Goal: Task Accomplishment & Management: Use online tool/utility

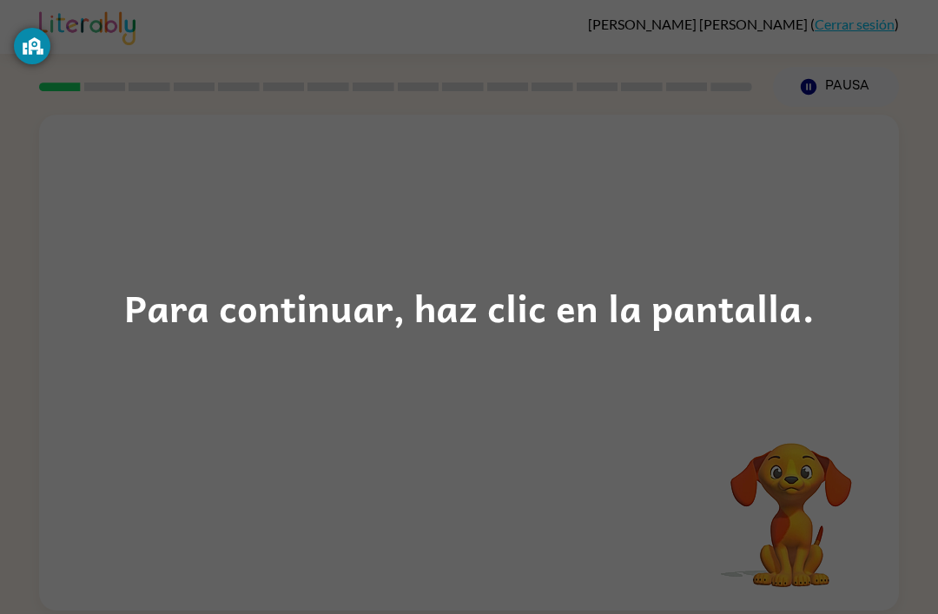
click at [843, 301] on div "Para continuar, haz clic en la pantalla." at bounding box center [469, 307] width 938 height 614
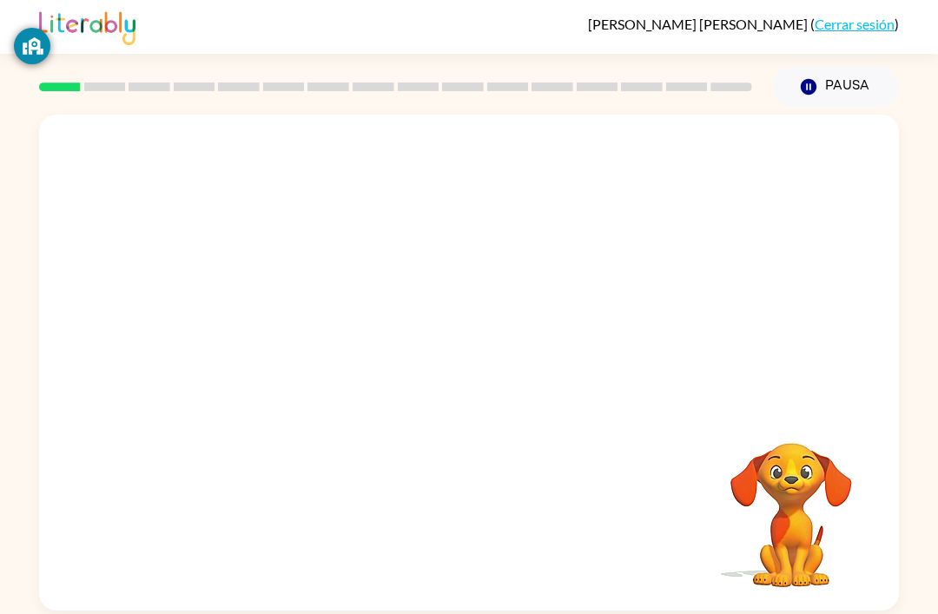
click at [848, 71] on button "Pausa Pausa" at bounding box center [836, 87] width 126 height 40
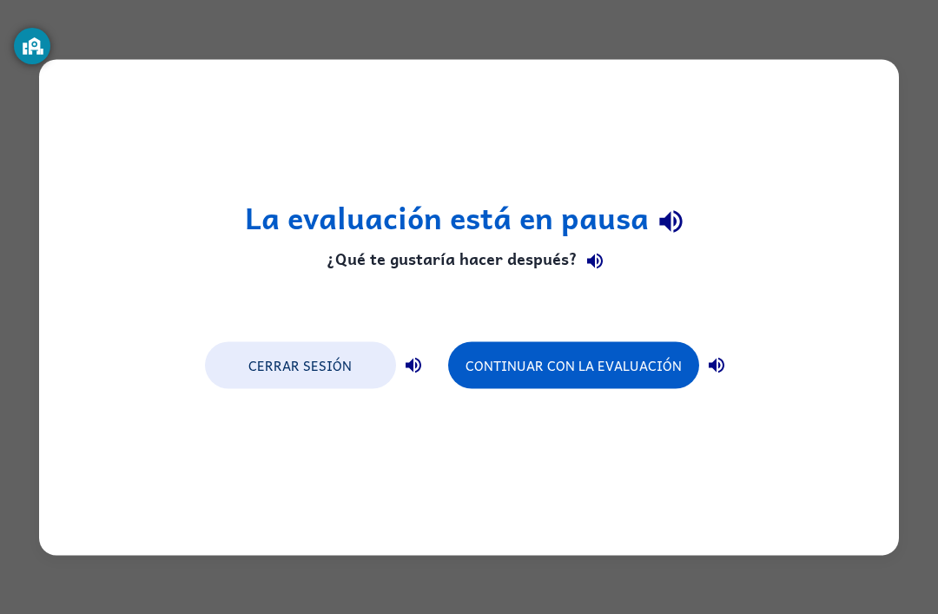
click at [649, 371] on button "Continuar con la evaluación" at bounding box center [573, 364] width 251 height 47
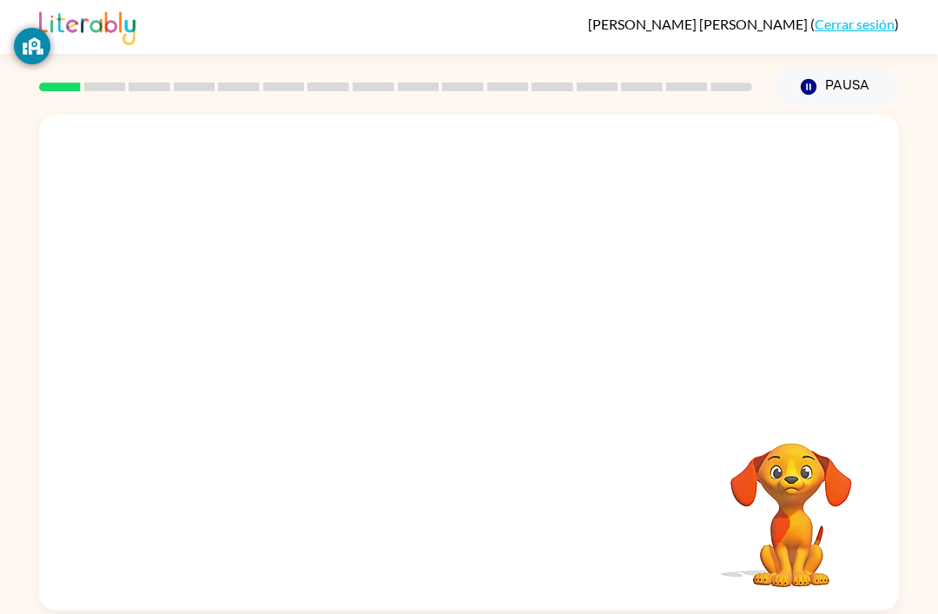
click at [822, 75] on button "Pausa Pausa" at bounding box center [836, 87] width 126 height 40
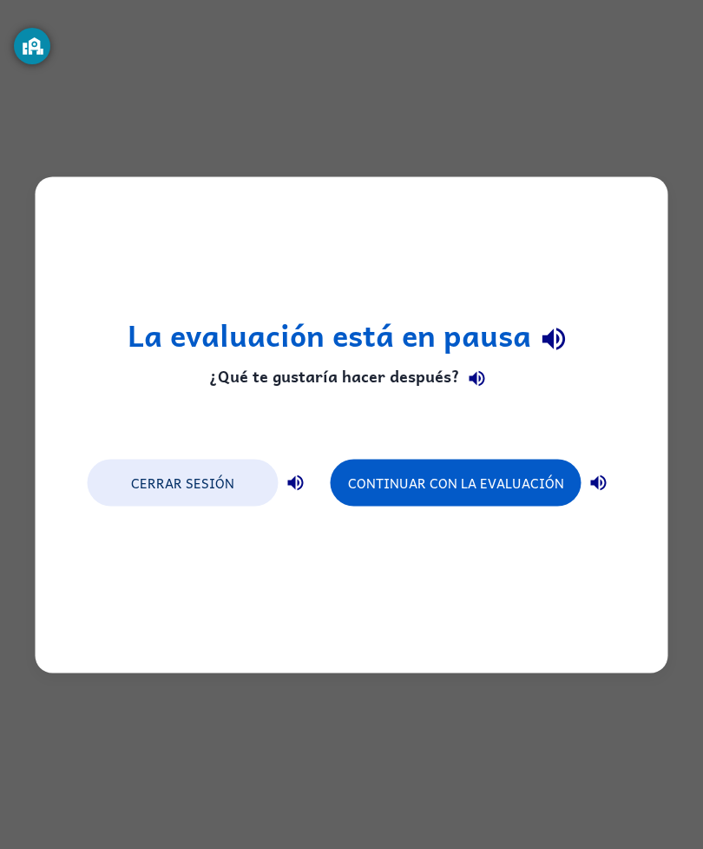
click at [212, 613] on div "La evaluación está en pausa ¿Qué te gustaría hacer después? Cerrar sesión Conti…" at bounding box center [351, 424] width 703 height 849
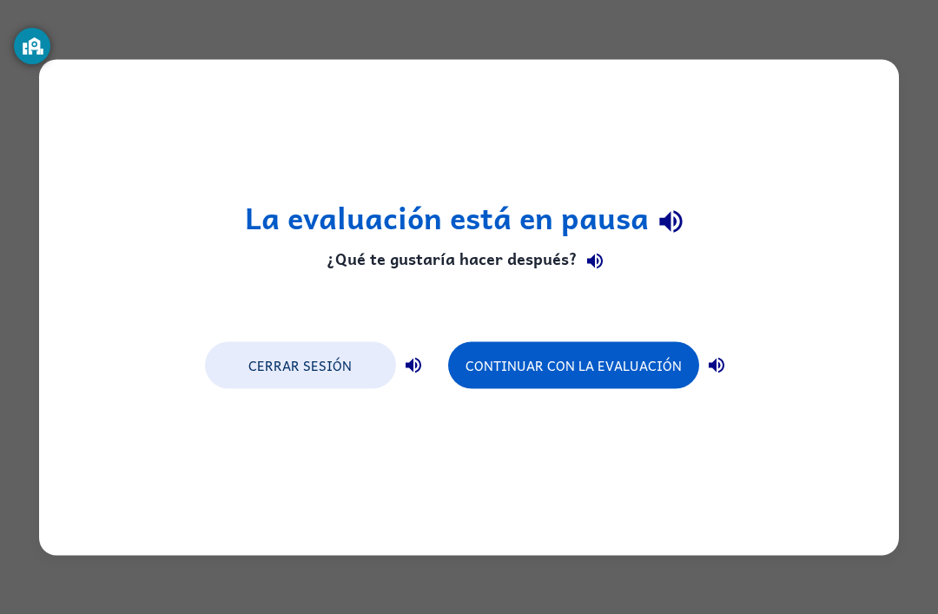
click at [656, 377] on button "Continuar con la evaluación" at bounding box center [573, 364] width 251 height 47
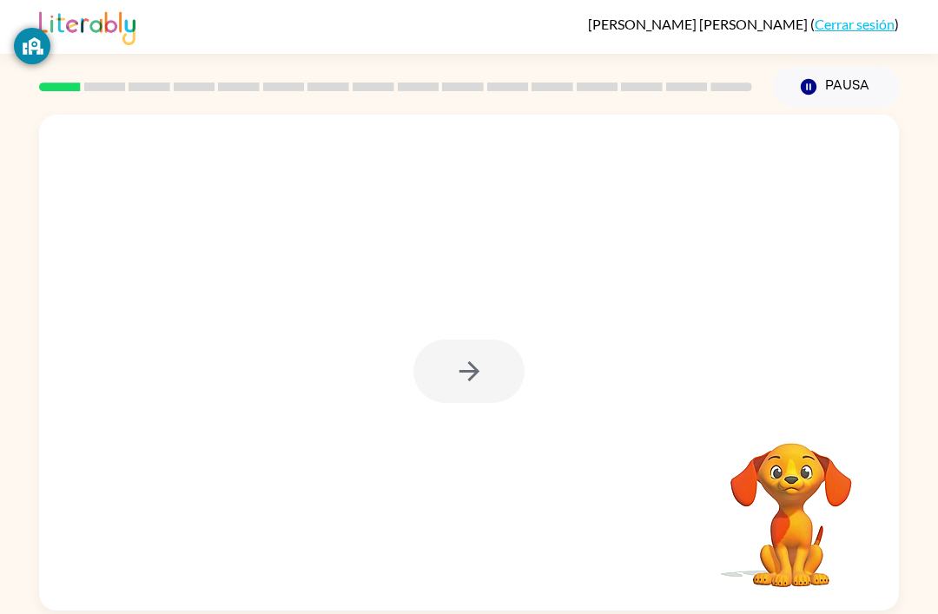
click at [812, 395] on div at bounding box center [469, 363] width 860 height 496
click at [446, 358] on button "button" at bounding box center [468, 371] width 111 height 63
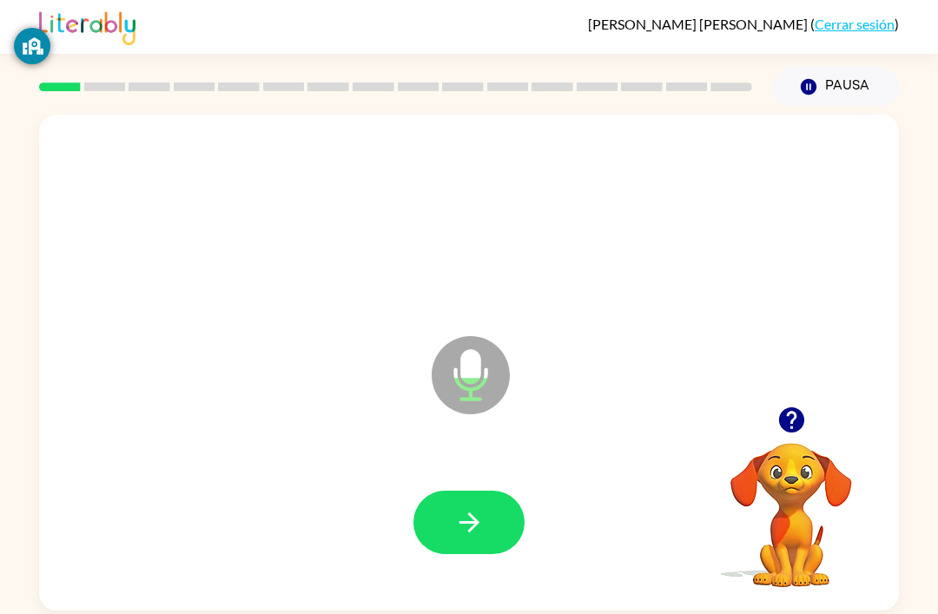
click at [481, 525] on icon "button" at bounding box center [469, 522] width 30 height 30
click at [516, 506] on button "button" at bounding box center [468, 522] width 111 height 63
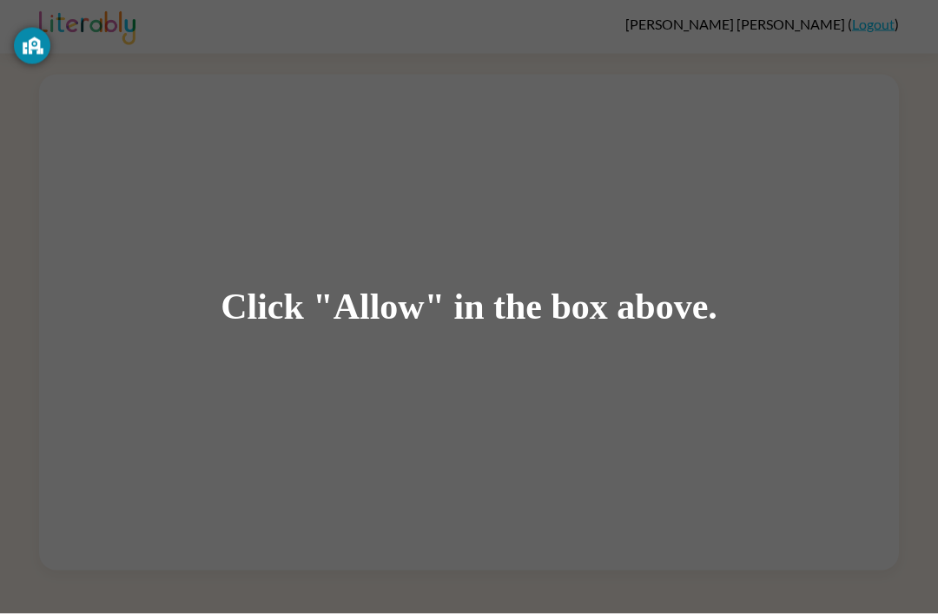
scroll to position [11, 0]
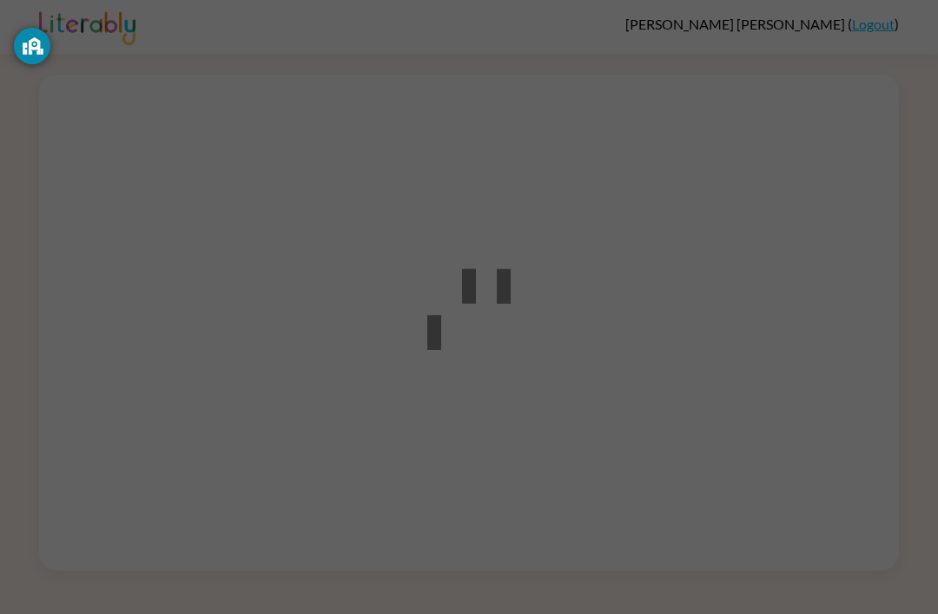
click at [710, 274] on div at bounding box center [469, 307] width 938 height 614
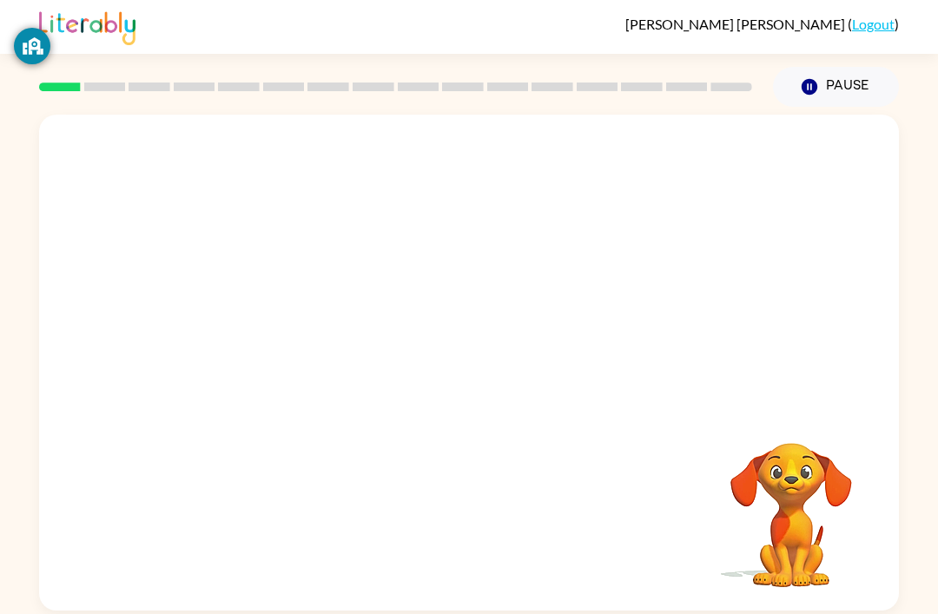
click at [841, 215] on div at bounding box center [469, 261] width 860 height 292
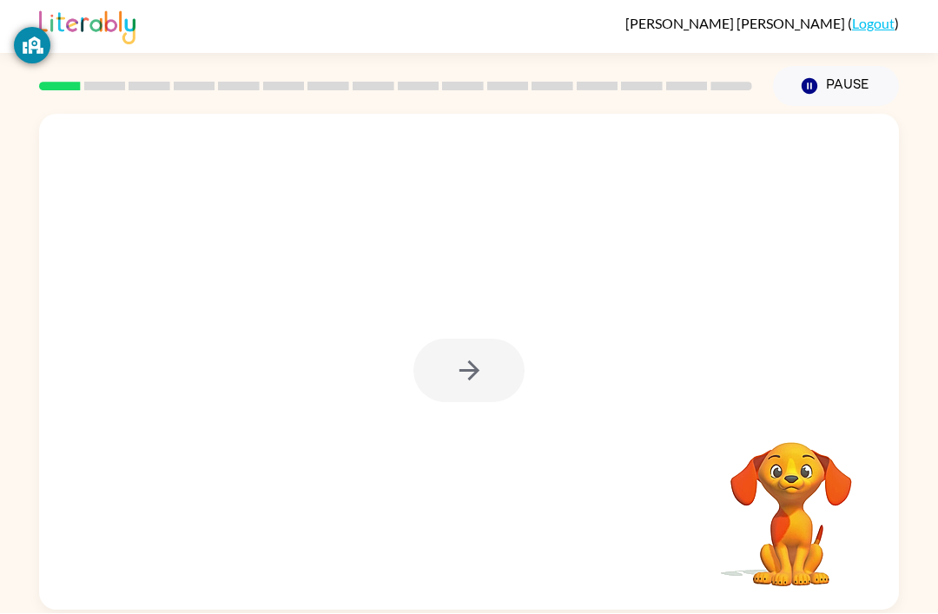
scroll to position [46, 0]
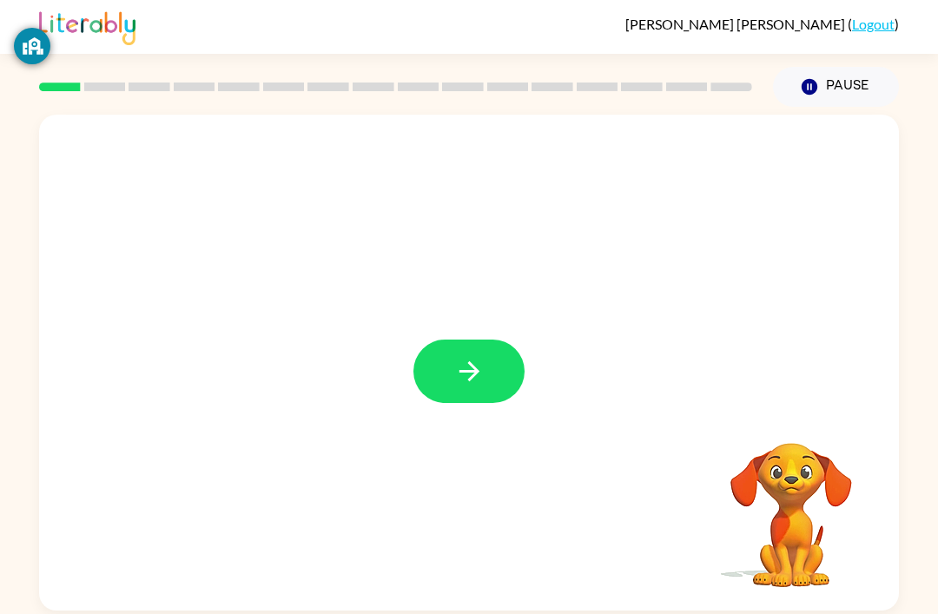
click at [489, 340] on button "button" at bounding box center [468, 371] width 111 height 63
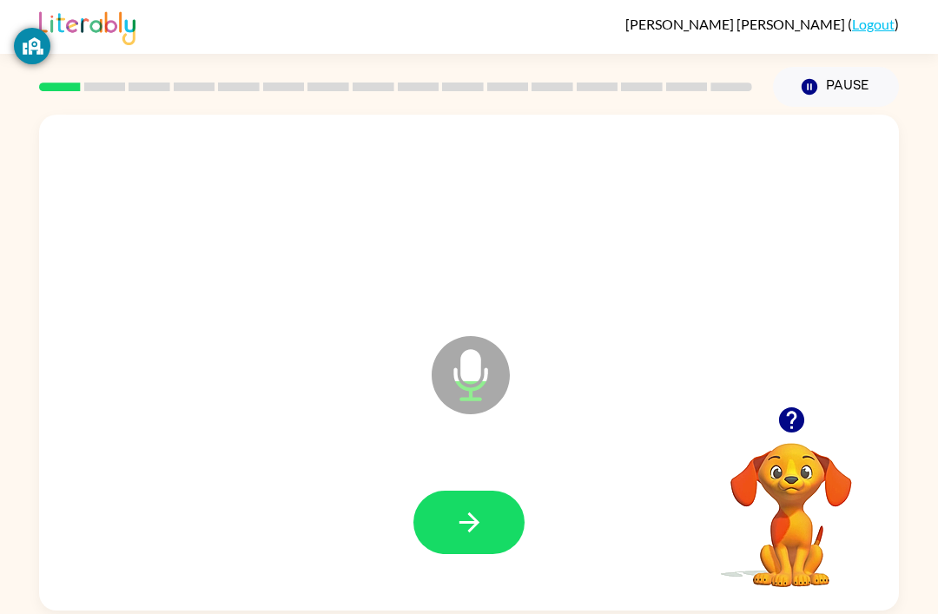
click at [460, 507] on icon "button" at bounding box center [469, 522] width 30 height 30
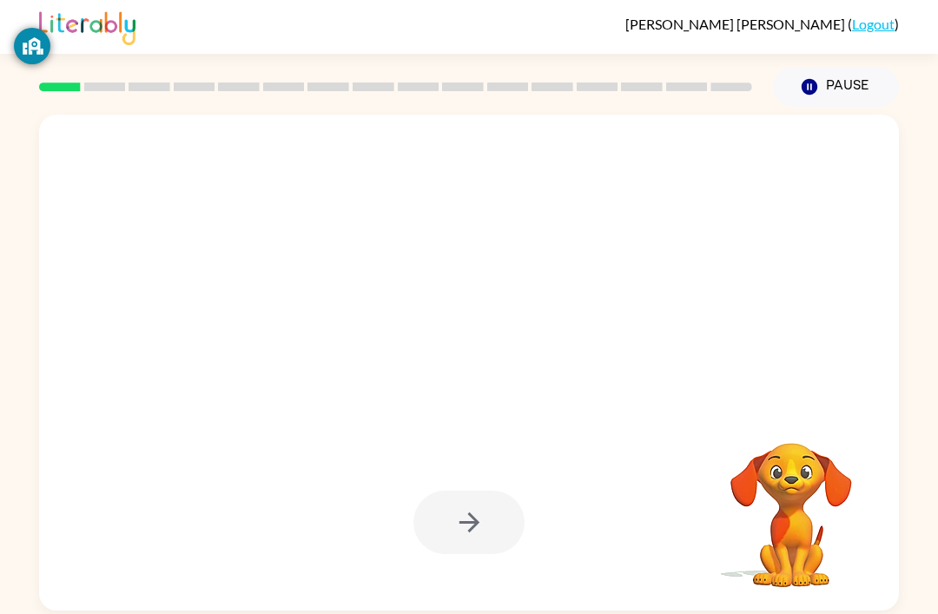
click at [459, 491] on div at bounding box center [468, 522] width 111 height 63
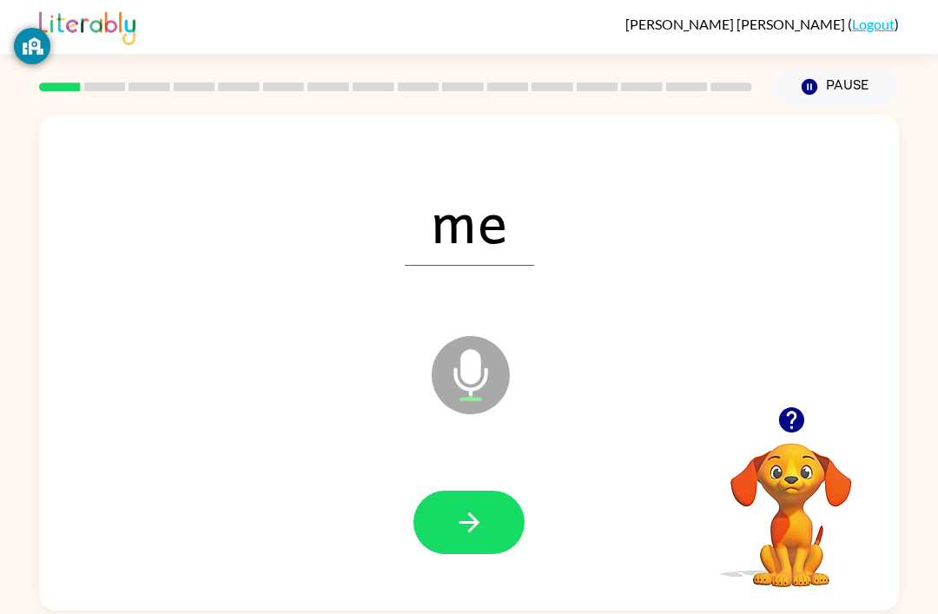
click at [498, 491] on button "button" at bounding box center [468, 522] width 111 height 63
click at [484, 491] on button "button" at bounding box center [468, 522] width 111 height 63
click at [478, 507] on icon "button" at bounding box center [469, 522] width 30 height 30
click at [477, 512] on icon "button" at bounding box center [469, 522] width 20 height 20
click at [480, 491] on button "button" at bounding box center [468, 522] width 111 height 63
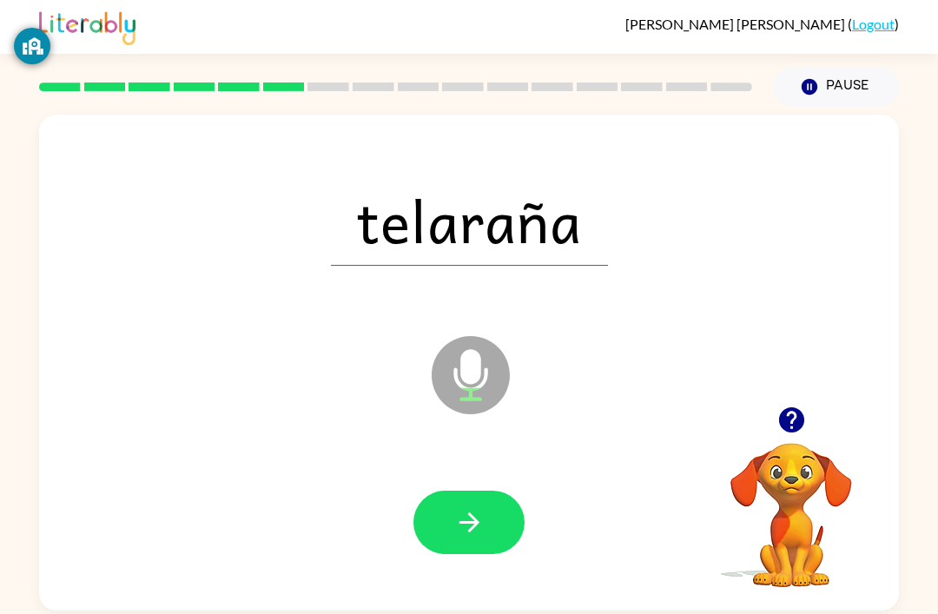
click at [430, 491] on button "button" at bounding box center [468, 522] width 111 height 63
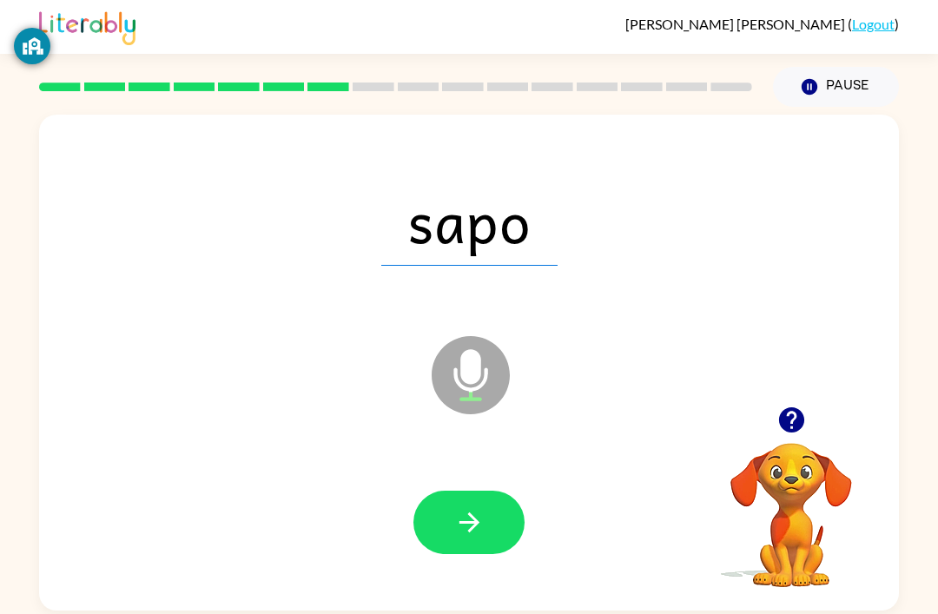
click at [471, 512] on icon "button" at bounding box center [469, 522] width 20 height 20
click at [460, 507] on icon "button" at bounding box center [469, 522] width 30 height 30
click at [481, 507] on icon "button" at bounding box center [469, 522] width 30 height 30
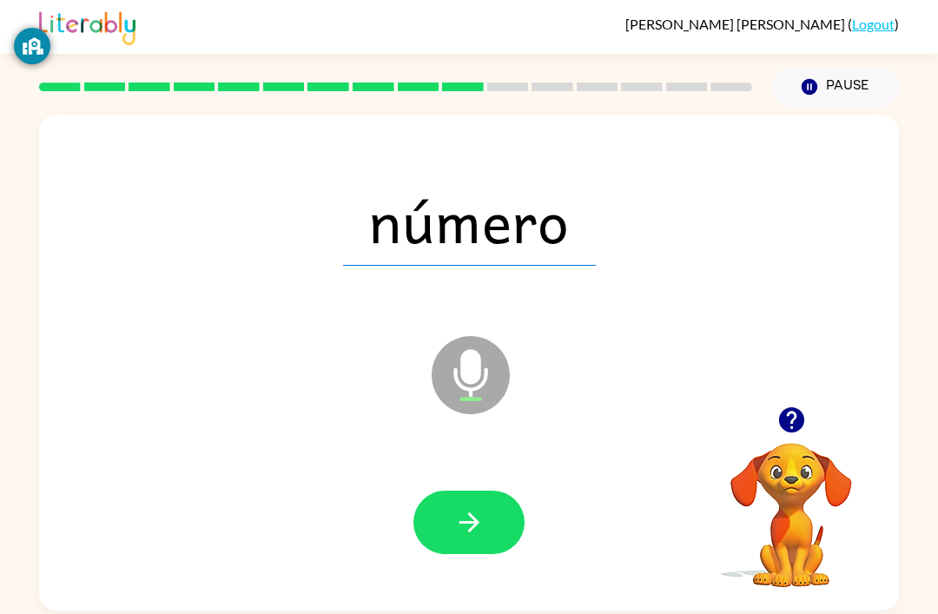
click at [481, 498] on button "button" at bounding box center [468, 522] width 111 height 63
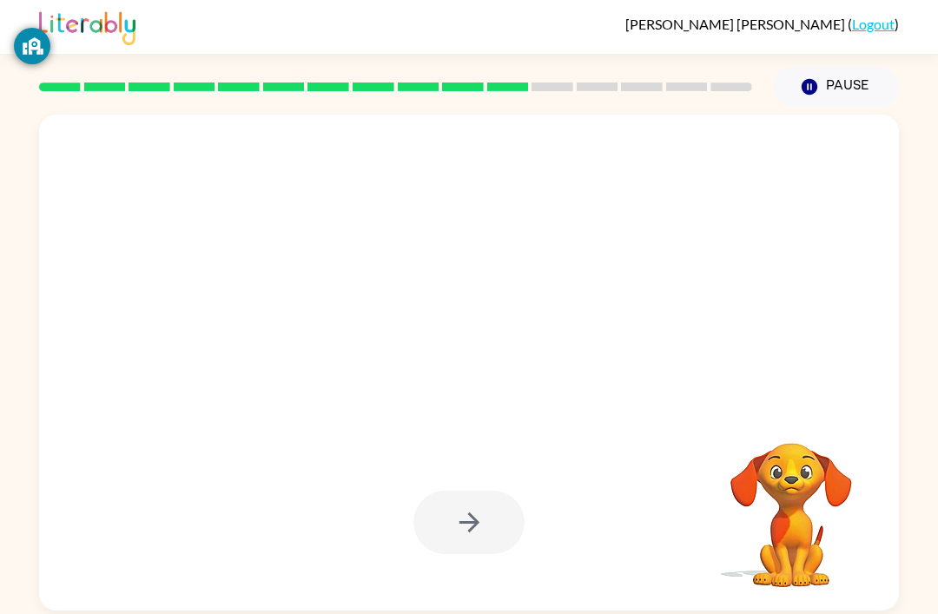
click at [533, 608] on div "[PERSON_NAME] ( Logout ) Pause Pause Your browser must support playing .mp4 fil…" at bounding box center [469, 307] width 938 height 614
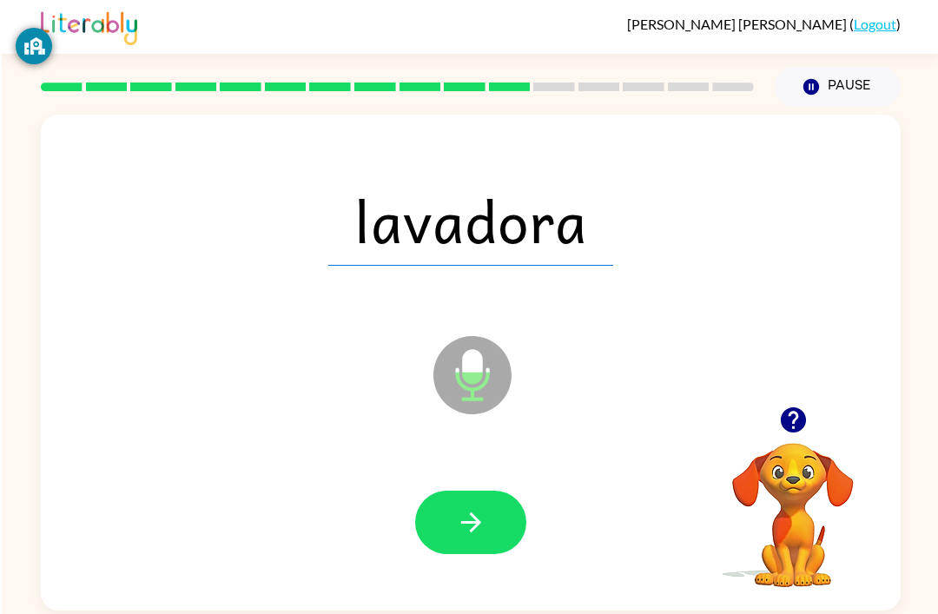
scroll to position [38, 0]
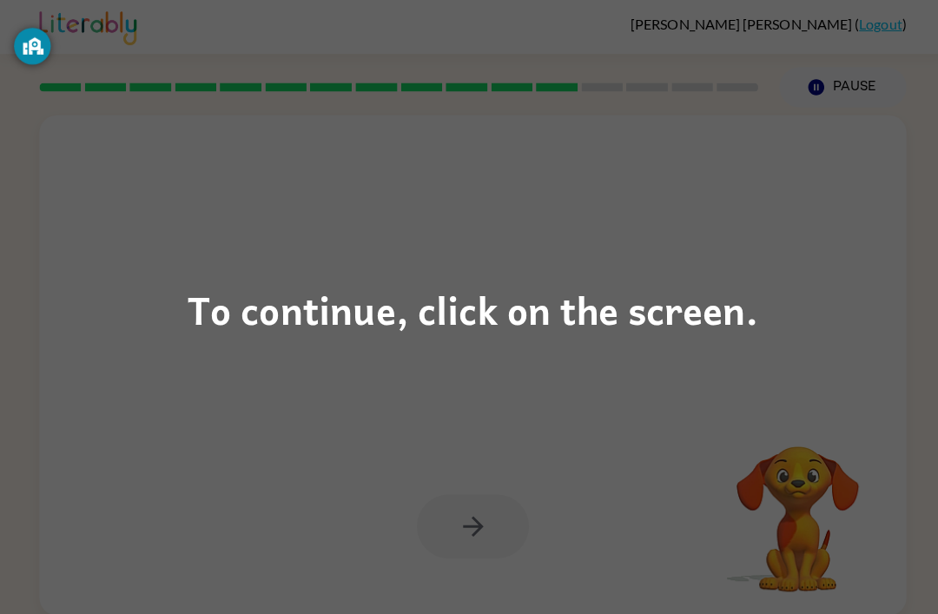
click at [821, 49] on div "To continue, click on the screen." at bounding box center [469, 307] width 938 height 614
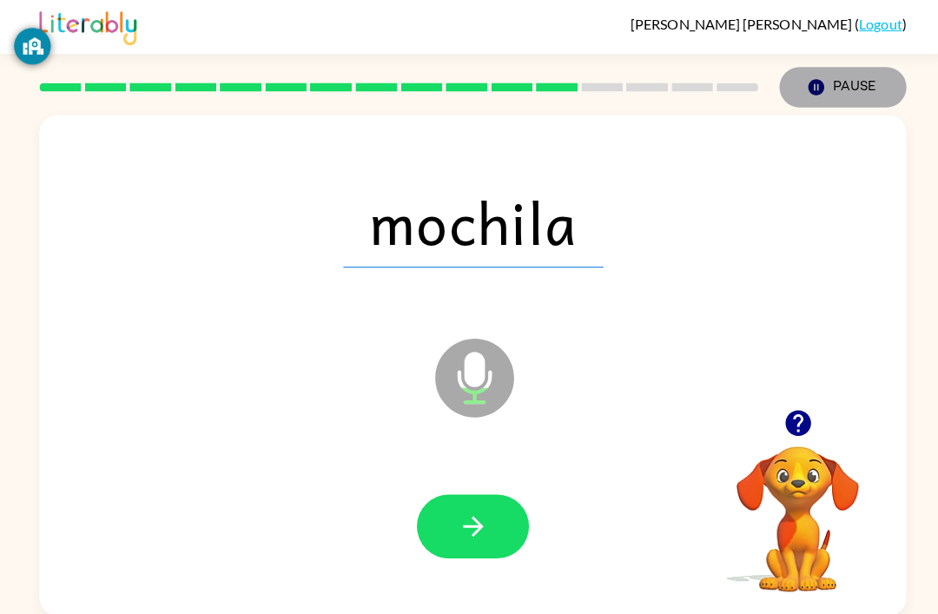
click at [819, 77] on icon "Pause" at bounding box center [809, 86] width 19 height 19
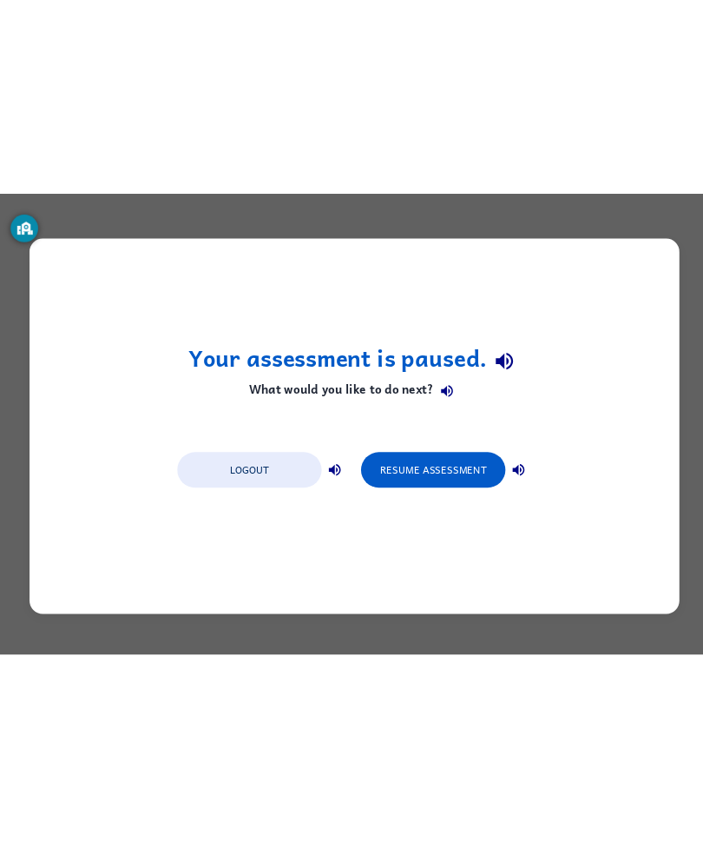
scroll to position [0, 0]
